Goal: Task Accomplishment & Management: Complete application form

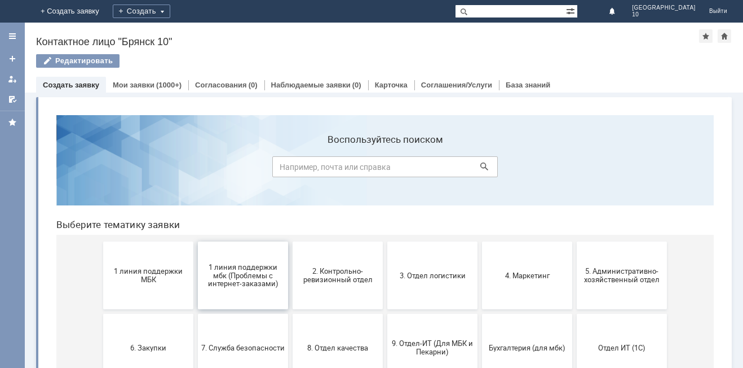
scroll to position [56, 0]
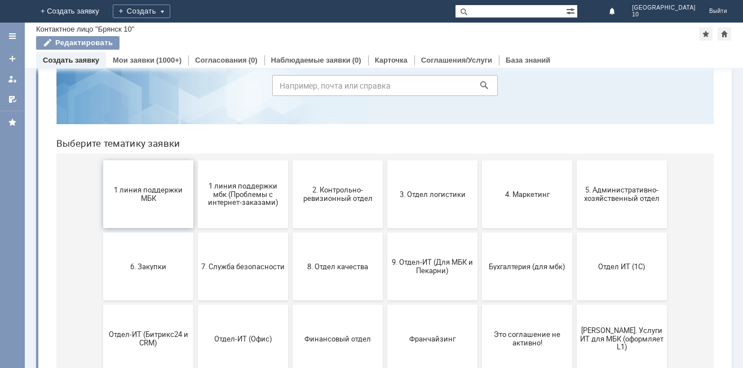
drag, startPoint x: 123, startPoint y: 134, endPoint x: 129, endPoint y: 162, distance: 28.9
click at [123, 135] on div "Воспользуйтесь поиском Выберите тематику заявки 1 линия поддержки МБК 1 линия п…" at bounding box center [385, 242] width 658 height 417
click at [151, 197] on span "1 линия поддержки МБК" at bounding box center [148, 194] width 83 height 17
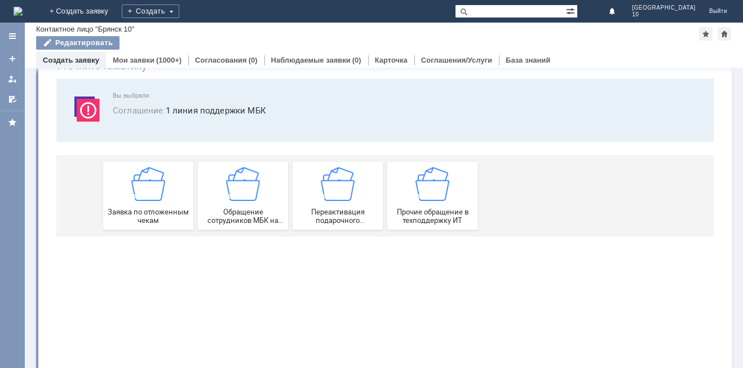
scroll to position [0, 0]
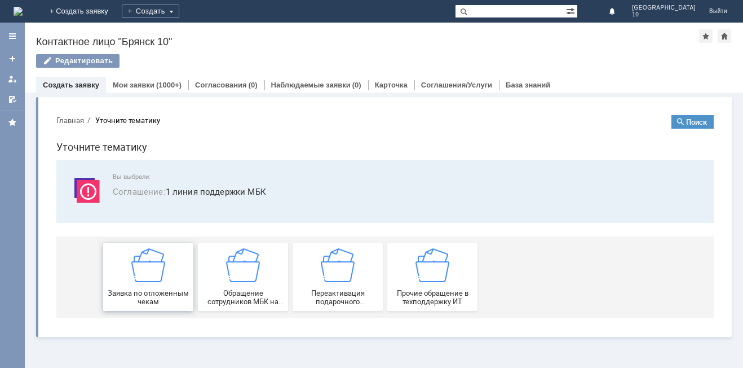
click at [142, 287] on div "Заявка по отложенным чекам" at bounding box center [148, 277] width 83 height 58
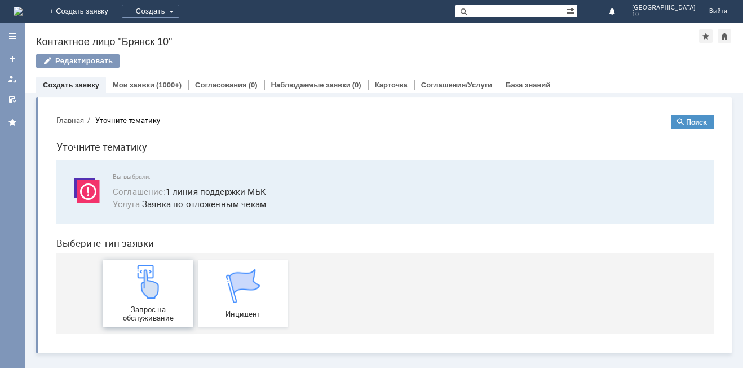
click at [143, 292] on img at bounding box center [148, 282] width 34 height 34
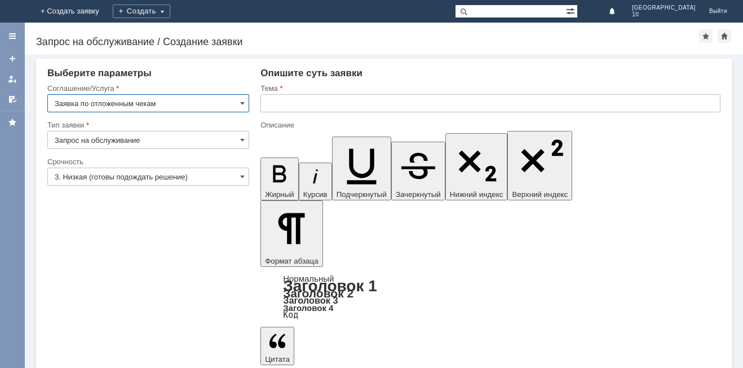
click at [290, 107] on input "text" at bounding box center [491, 103] width 460 height 18
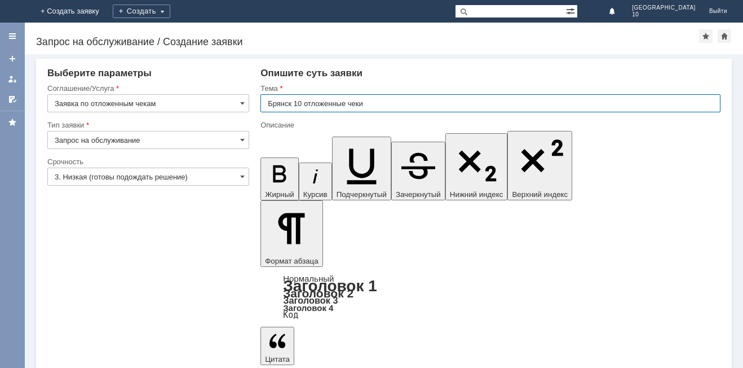
type input "Брянск 10 отложенные чеки"
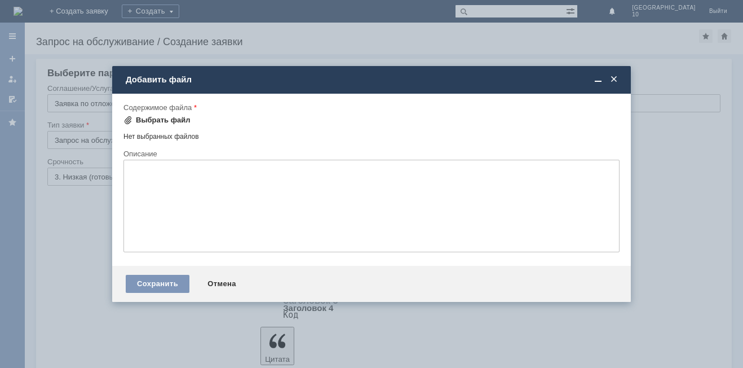
click at [130, 118] on span at bounding box center [128, 120] width 9 height 9
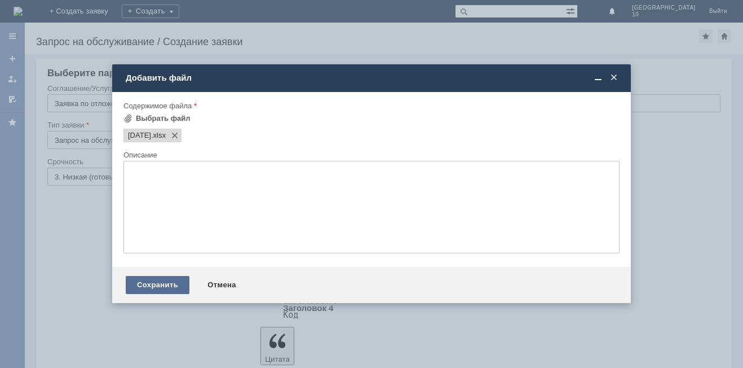
click at [144, 283] on div "Сохранить" at bounding box center [158, 285] width 64 height 18
